Goal: Transaction & Acquisition: Purchase product/service

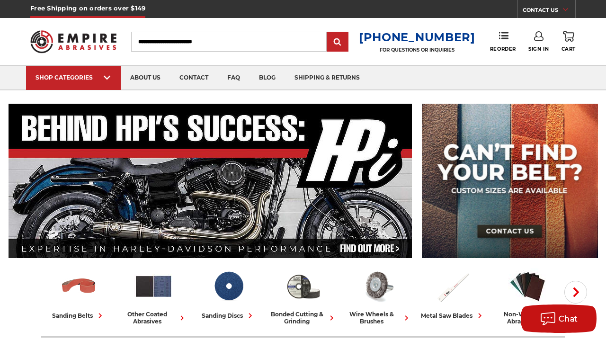
click at [537, 37] on icon at bounding box center [538, 35] width 9 height 9
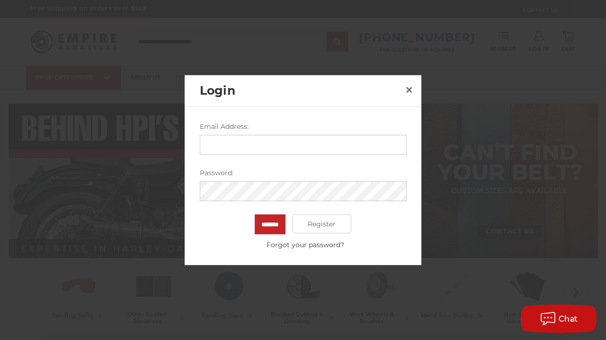
type input "**********"
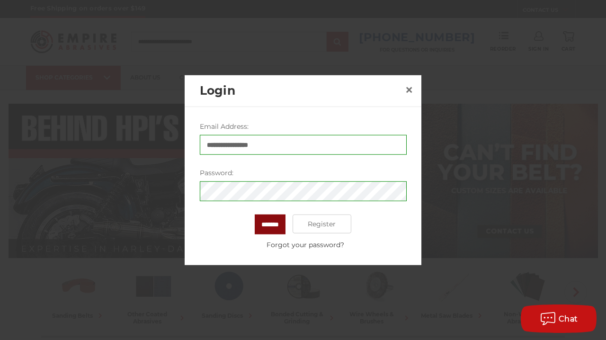
click at [272, 222] on input "*******" at bounding box center [270, 225] width 31 height 20
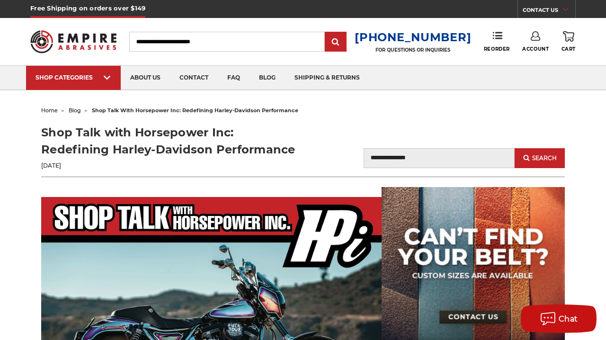
click at [534, 39] on icon at bounding box center [535, 35] width 9 height 9
click at [529, 62] on link "Account" at bounding box center [536, 62] width 68 height 18
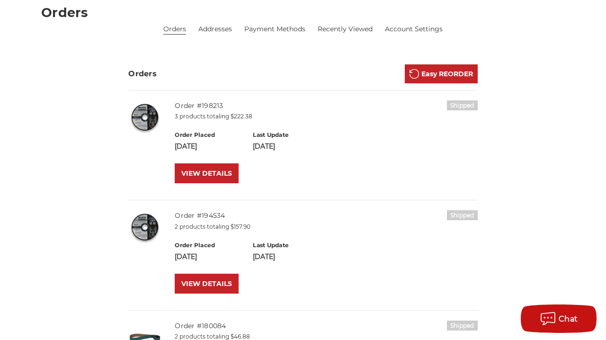
scroll to position [144, 0]
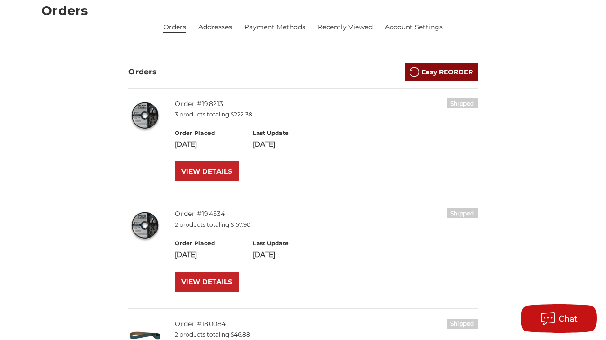
click at [439, 71] on link "Easy REORDER" at bounding box center [441, 72] width 73 height 19
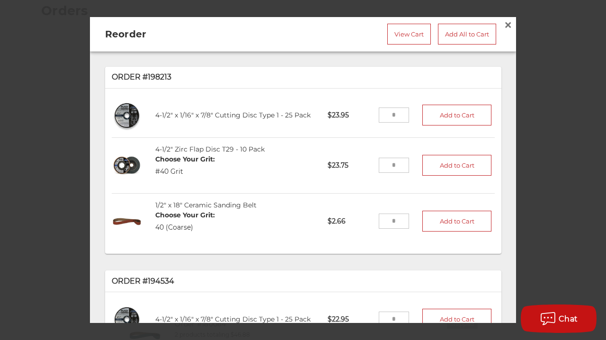
click at [402, 164] on input "tel" at bounding box center [394, 165] width 31 height 15
type input "*"
click at [471, 163] on button "Add to Cart" at bounding box center [457, 165] width 69 height 21
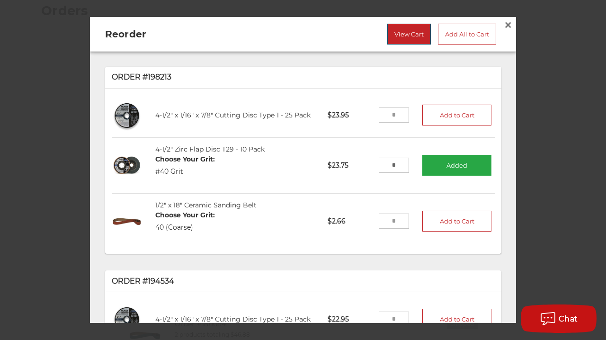
click at [400, 32] on link "View Cart" at bounding box center [410, 34] width 44 height 21
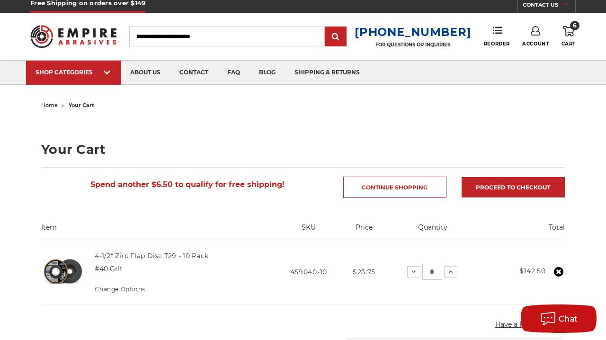
scroll to position [14, 0]
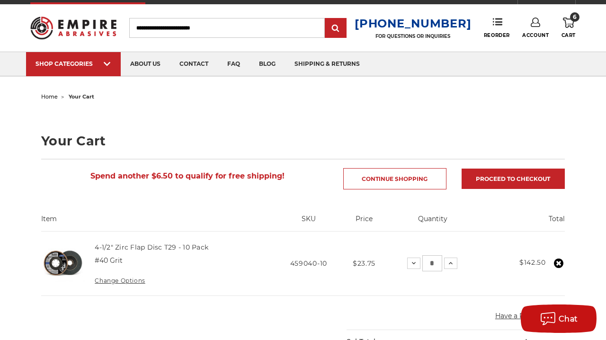
click at [436, 261] on input "*" at bounding box center [433, 263] width 20 height 16
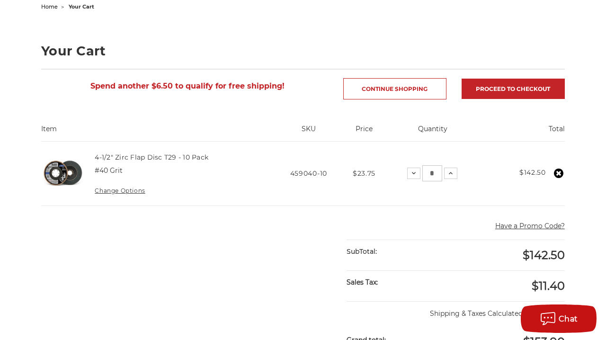
scroll to position [106, 0]
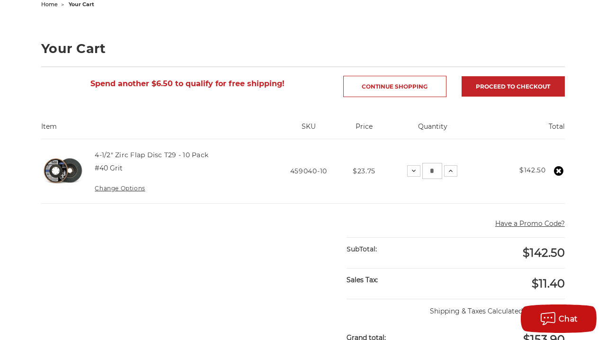
type input "*"
click at [481, 190] on td "Quantity: Decrease Quantity: * Increase Quantity:" at bounding box center [434, 171] width 96 height 64
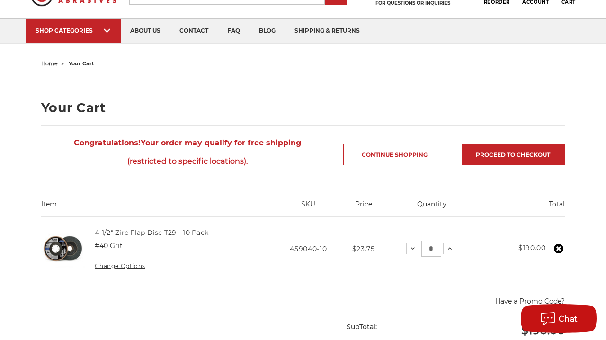
scroll to position [20, 0]
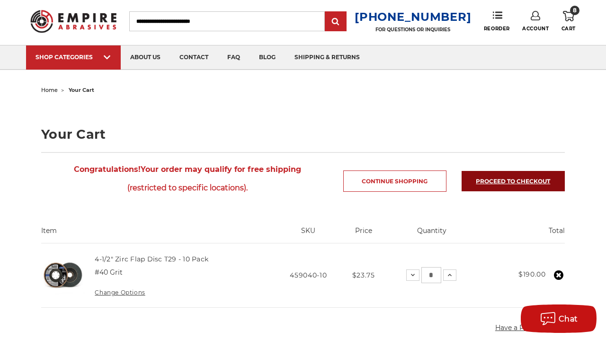
click at [506, 176] on link "Proceed to checkout" at bounding box center [513, 181] width 103 height 20
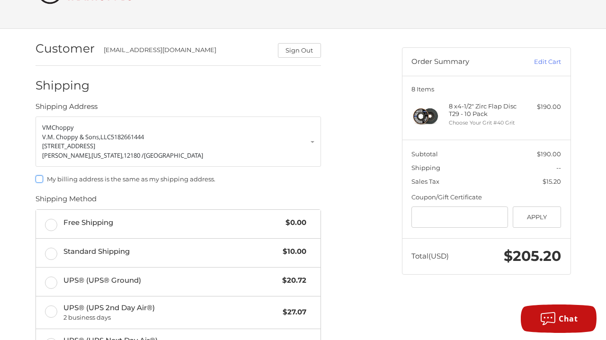
scroll to position [51, 0]
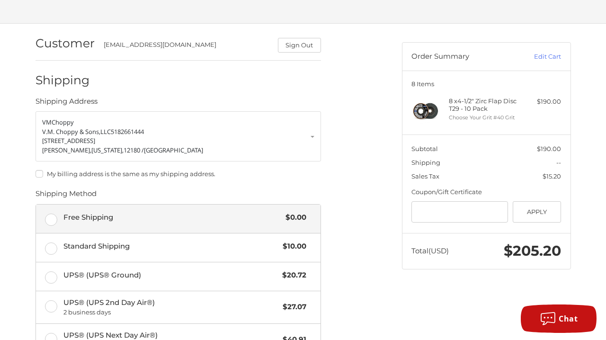
click at [51, 217] on label "Free Shipping $0.00" at bounding box center [178, 219] width 285 height 28
click at [37, 170] on div "My billing address is the same as my shipping address." at bounding box center [179, 176] width 286 height 12
click at [41, 172] on label "My billing address is the same as my shipping address." at bounding box center [179, 174] width 286 height 8
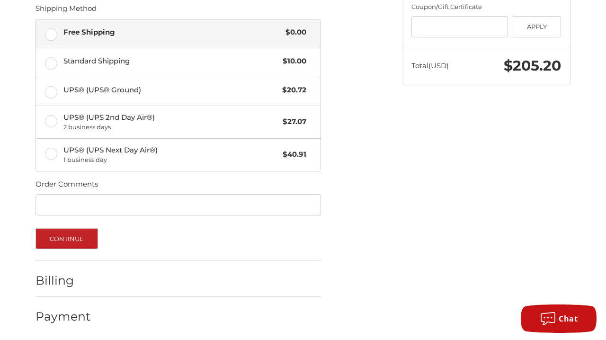
scroll to position [235, 0]
click at [74, 233] on button "Continue" at bounding box center [67, 239] width 63 height 21
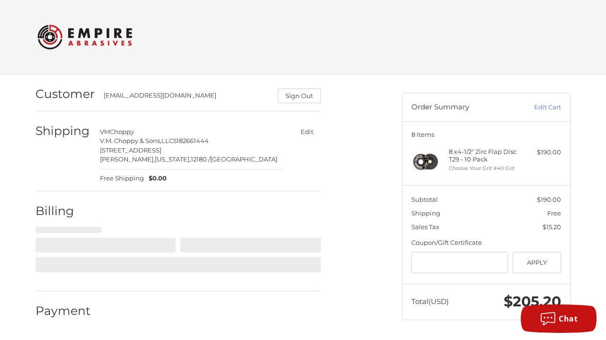
scroll to position [0, 0]
select select "**"
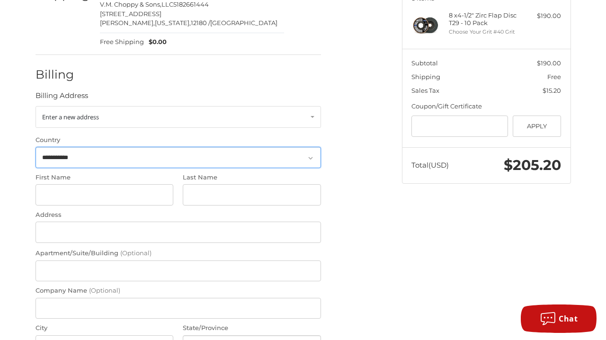
scroll to position [145, 0]
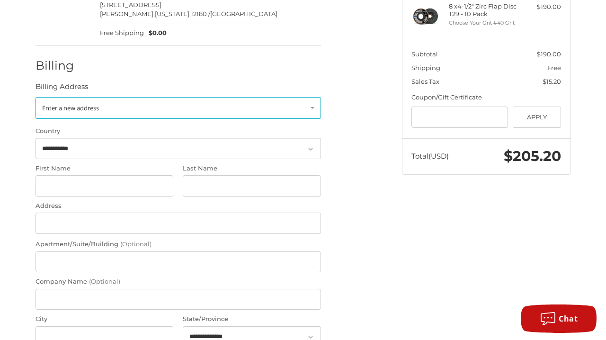
click at [312, 104] on link "Enter a new address" at bounding box center [179, 108] width 286 height 22
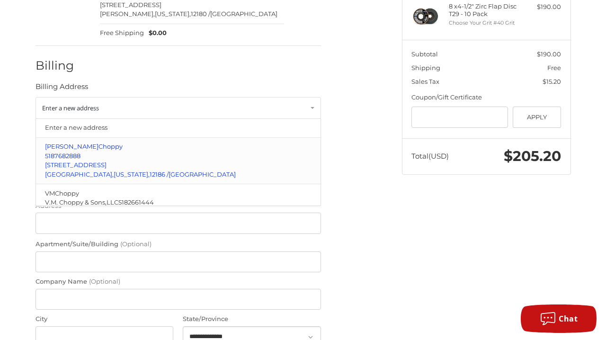
click at [278, 144] on p "Vincent M Choppy" at bounding box center [178, 146] width 266 height 9
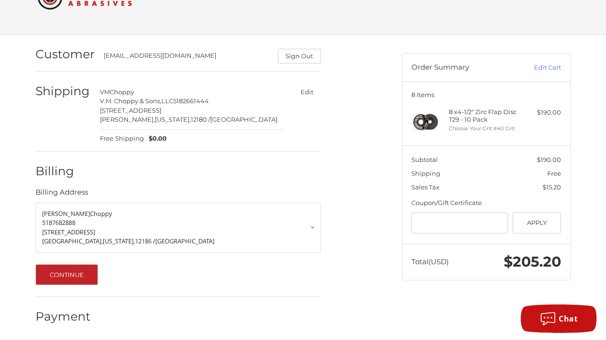
scroll to position [39, 0]
click at [81, 265] on button "Continue" at bounding box center [67, 275] width 63 height 21
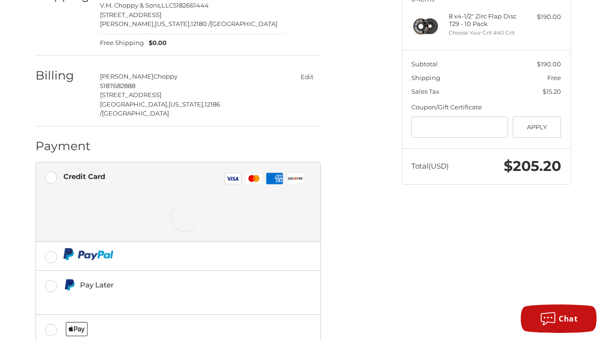
scroll to position [165, 0]
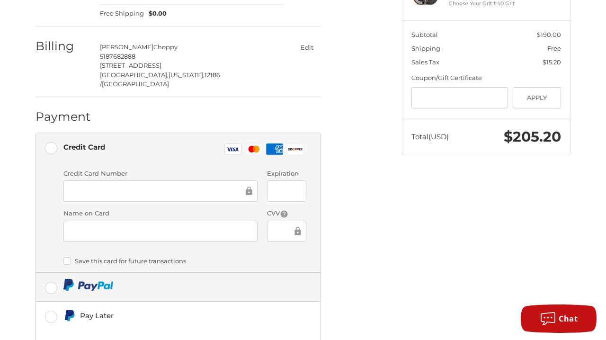
click at [50, 274] on label at bounding box center [178, 287] width 285 height 28
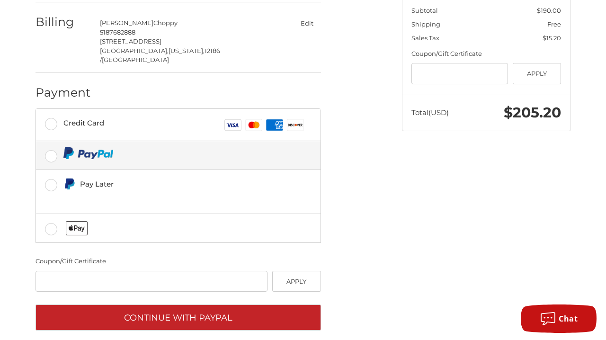
scroll to position [189, 0]
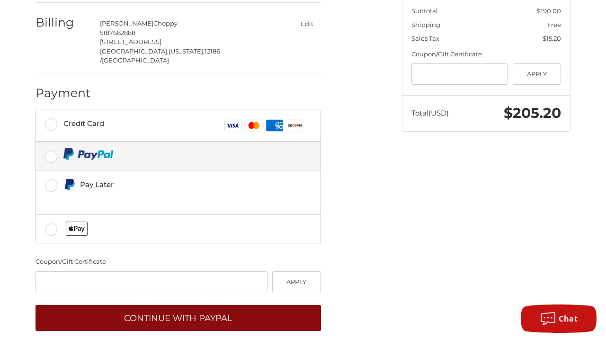
click at [193, 305] on button "Continue with PayPal" at bounding box center [179, 318] width 286 height 26
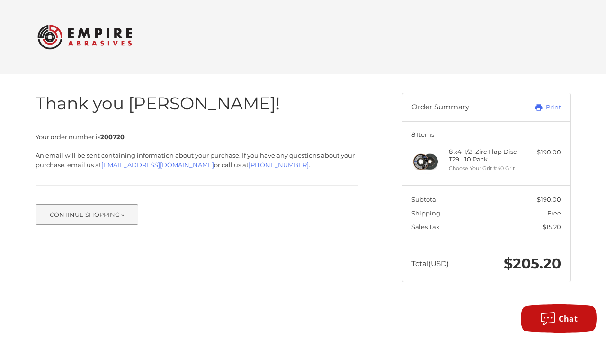
click at [104, 215] on button "Continue Shopping »" at bounding box center [87, 214] width 103 height 21
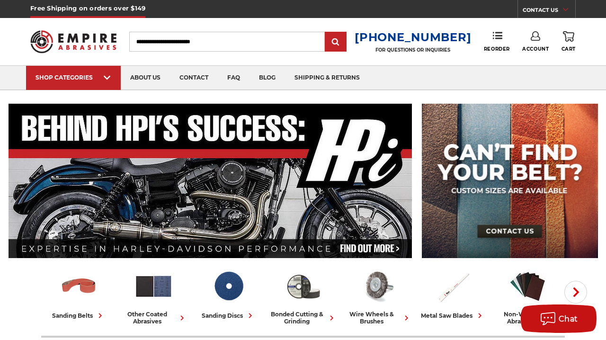
click at [536, 39] on icon at bounding box center [535, 35] width 9 height 9
click at [535, 77] on link "Sign Out" at bounding box center [536, 80] width 68 height 18
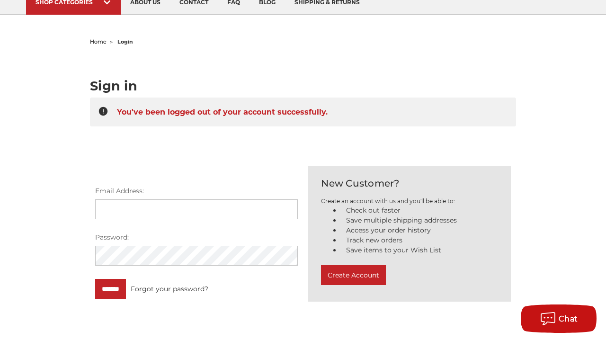
scroll to position [76, 0]
